Goal: Task Accomplishment & Management: Manage account settings

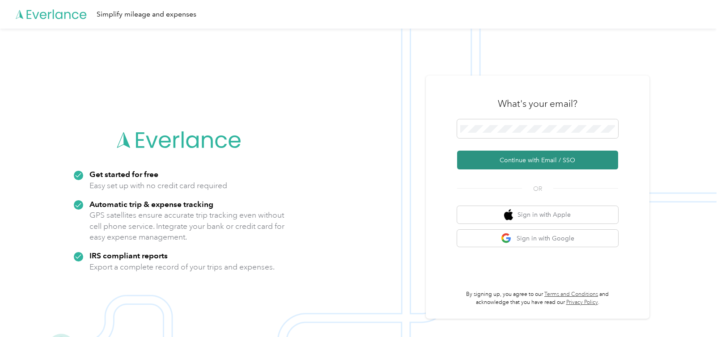
click at [517, 165] on button "Continue with Email / SSO" at bounding box center [537, 160] width 161 height 19
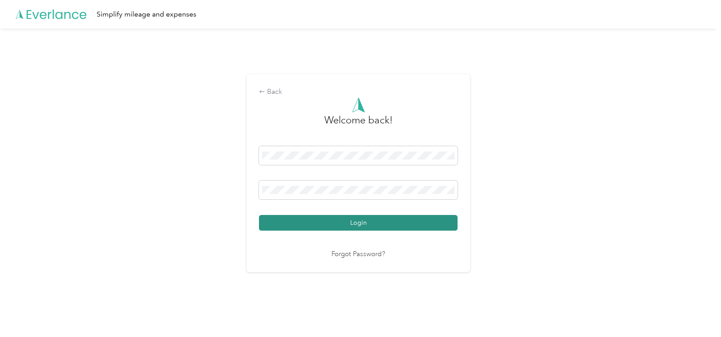
click at [348, 220] on button "Login" at bounding box center [358, 223] width 199 height 16
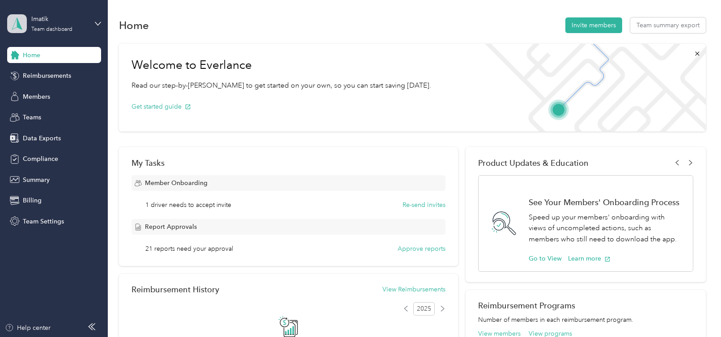
click at [25, 18] on span at bounding box center [17, 23] width 20 height 19
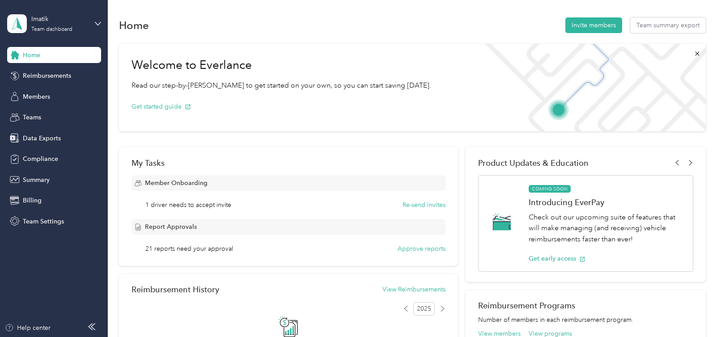
click at [90, 23] on div "Imatik Team dashboard" at bounding box center [54, 23] width 94 height 31
click at [264, 104] on div "Get started guide" at bounding box center [282, 106] width 300 height 31
click at [70, 95] on div "Members" at bounding box center [54, 97] width 94 height 16
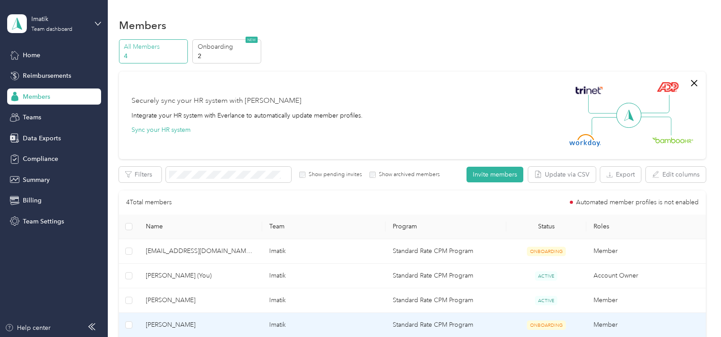
click at [171, 300] on span "[PERSON_NAME]" at bounding box center [200, 301] width 109 height 10
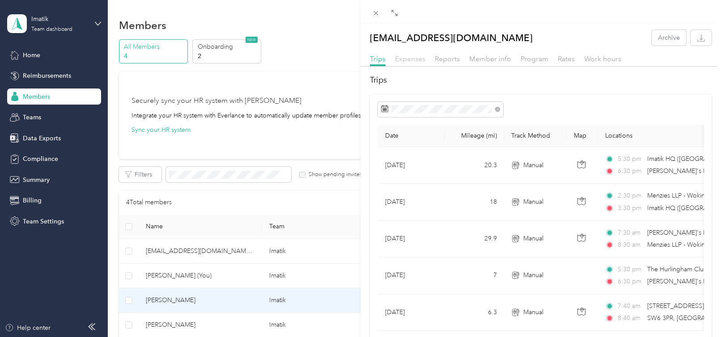
click at [409, 58] on span "Expenses" at bounding box center [410, 59] width 30 height 9
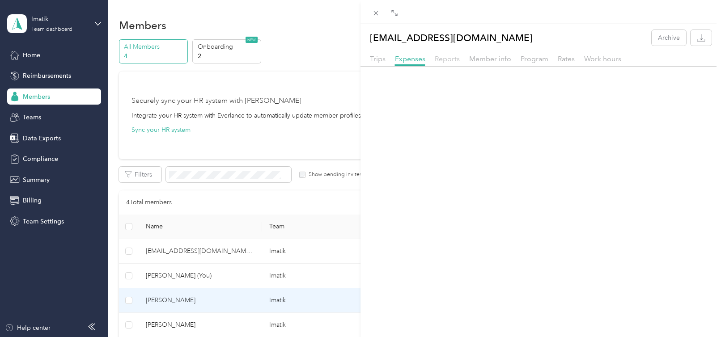
click at [447, 61] on span "Reports" at bounding box center [447, 59] width 25 height 9
